Goal: Task Accomplishment & Management: Use online tool/utility

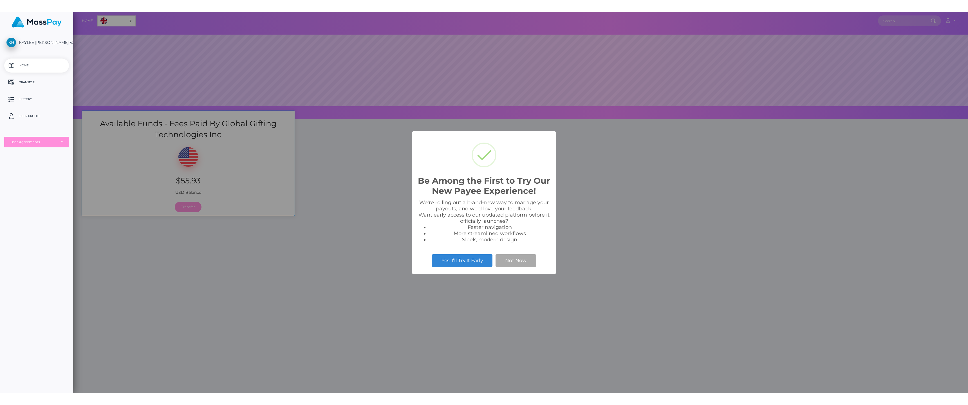
scroll to position [107, 895]
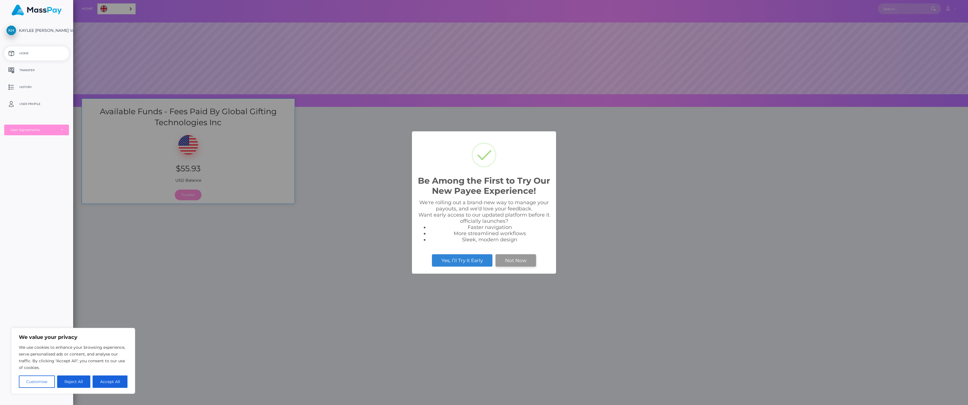
click at [511, 259] on button "Not Now" at bounding box center [516, 260] width 41 height 12
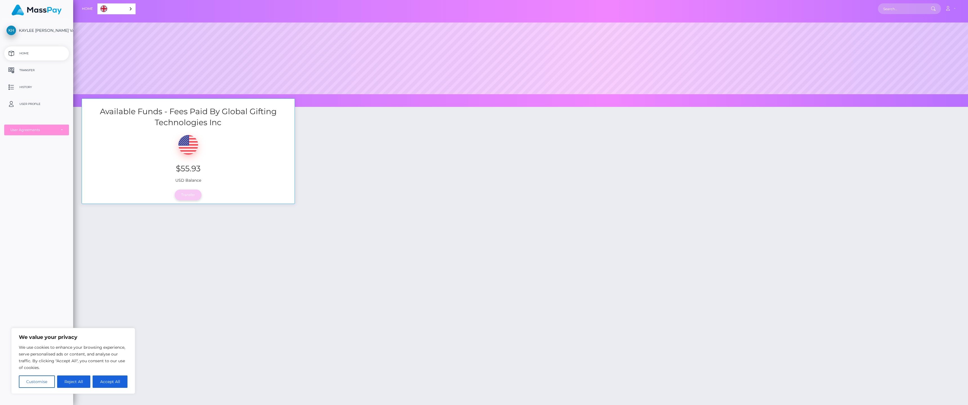
click at [195, 196] on link "Transfer" at bounding box center [188, 195] width 27 height 11
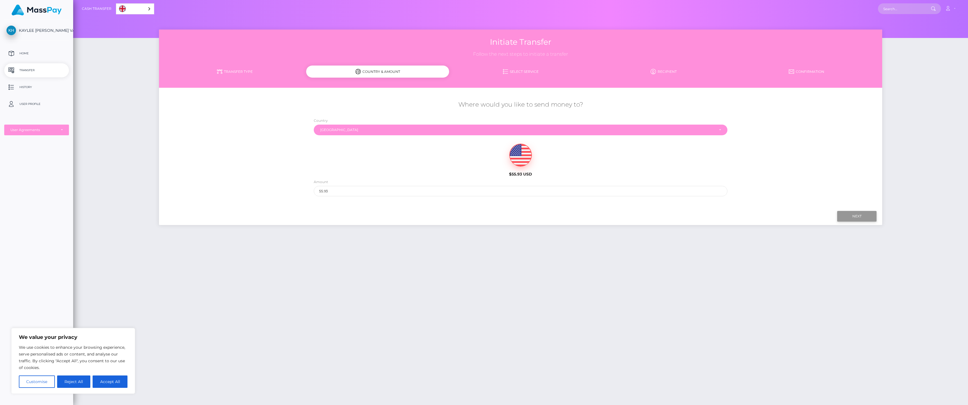
click at [864, 215] on input "Next" at bounding box center [856, 216] width 39 height 11
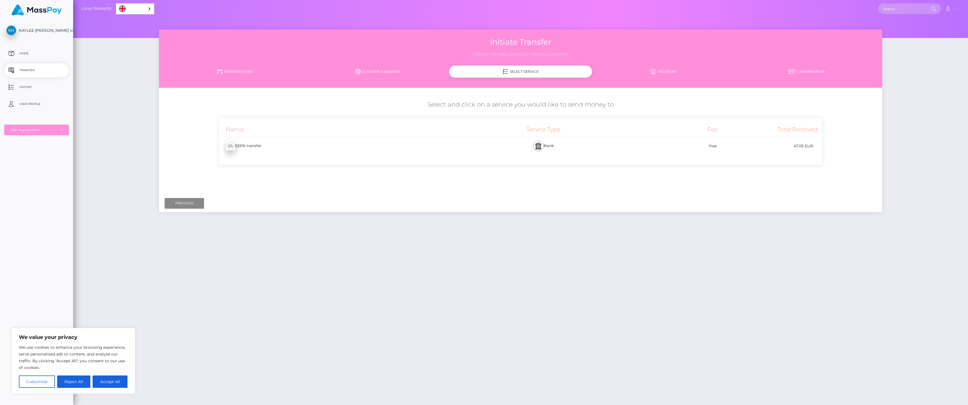
click at [423, 139] on div "SEPA transfer - EUR Bank" at bounding box center [518, 146] width 599 height 18
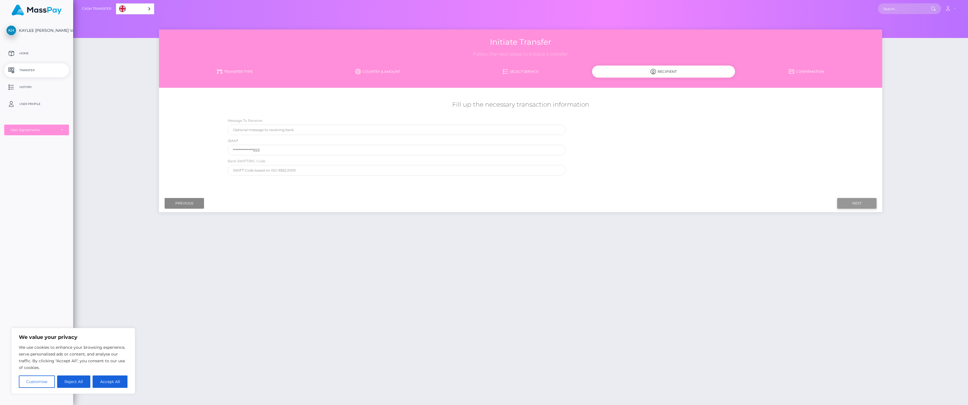
click at [871, 204] on input "Next" at bounding box center [856, 203] width 39 height 11
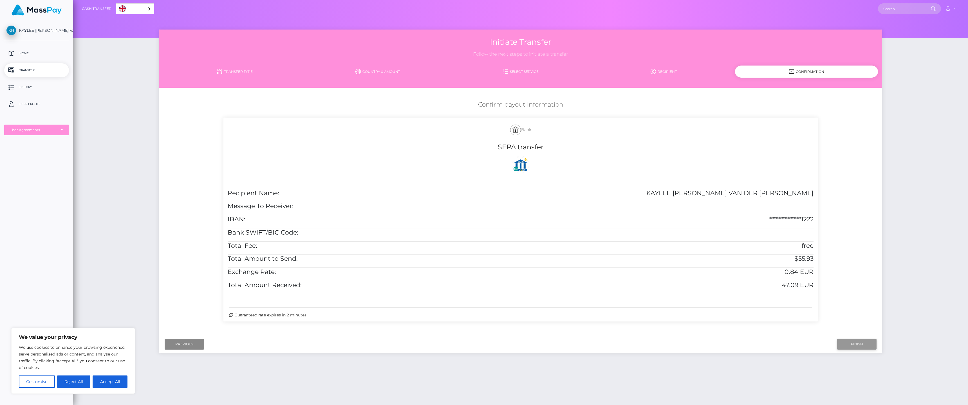
click at [850, 343] on input "Finish" at bounding box center [856, 344] width 39 height 11
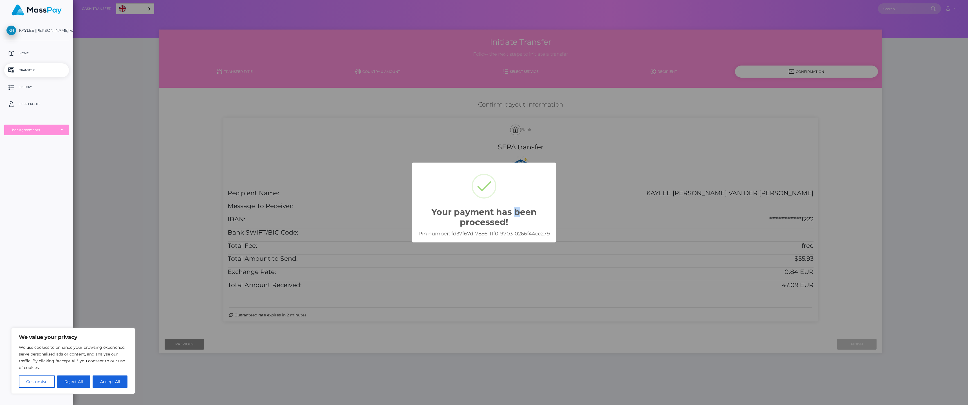
click at [516, 173] on div "Your payment has been processed! ×" at bounding box center [484, 199] width 133 height 62
click at [504, 192] on div "Your payment has been processed! ×" at bounding box center [484, 199] width 133 height 62
click at [633, 234] on div "Your payment has been processed! × Pin number: fd37f67d-7856-11f0-9703-0266f44c…" at bounding box center [484, 202] width 968 height 405
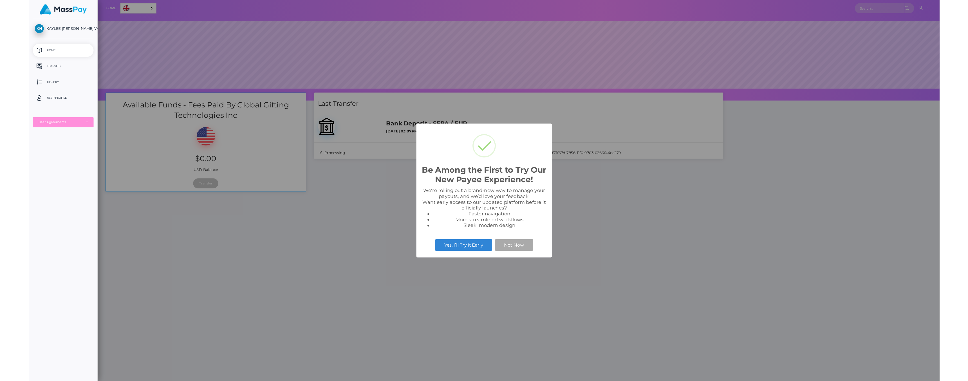
scroll to position [107, 895]
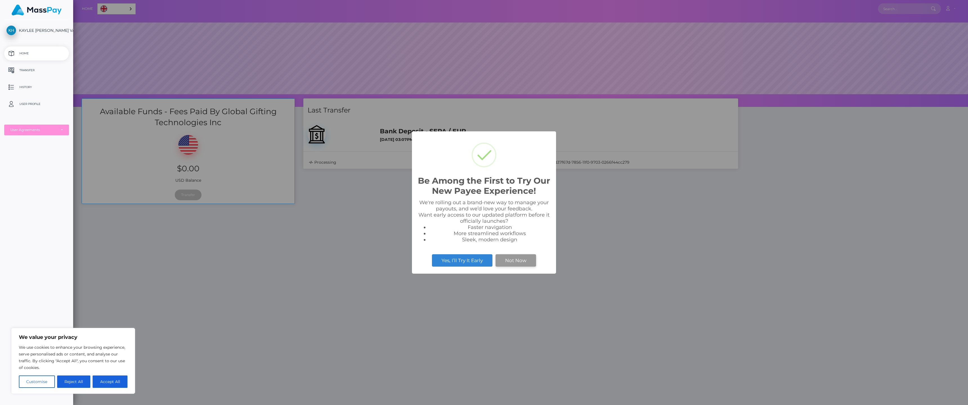
click at [510, 257] on button "Not Now" at bounding box center [516, 260] width 41 height 12
